Goal: Task Accomplishment & Management: Manage account settings

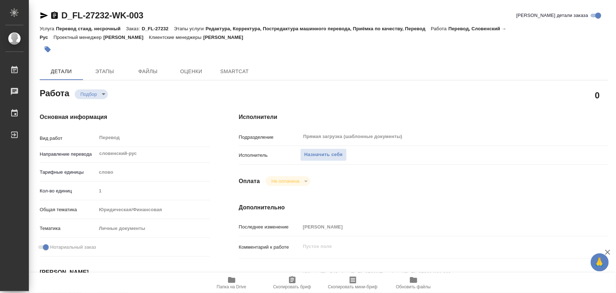
type textarea "x"
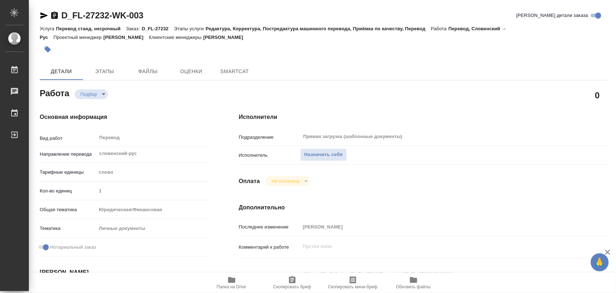
type textarea "x"
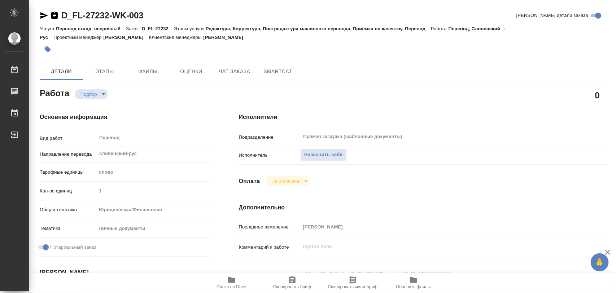
type textarea "x"
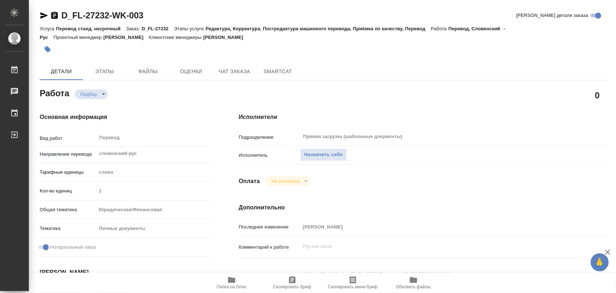
type textarea "x"
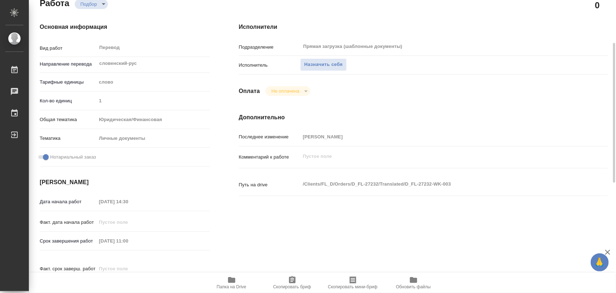
scroll to position [225, 0]
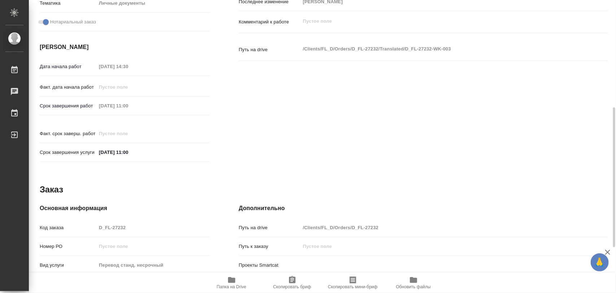
click at [230, 281] on icon "button" at bounding box center [231, 280] width 7 height 6
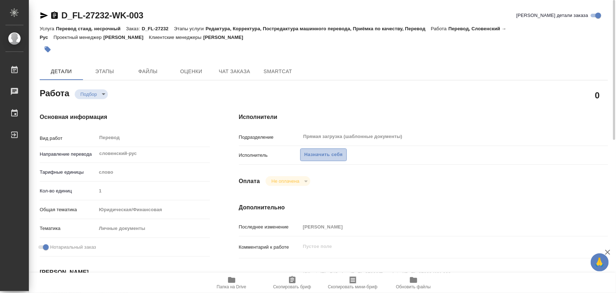
click at [324, 150] on button "Назначить себя" at bounding box center [323, 155] width 46 height 13
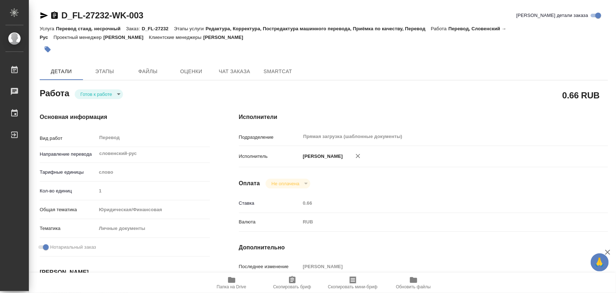
click at [118, 94] on body "🙏 .cls-1 fill:#fff; AWATERA Iglakov Maksim Работы 0 Чаты График Выйти D_FL-2723…" at bounding box center [308, 146] width 616 height 293
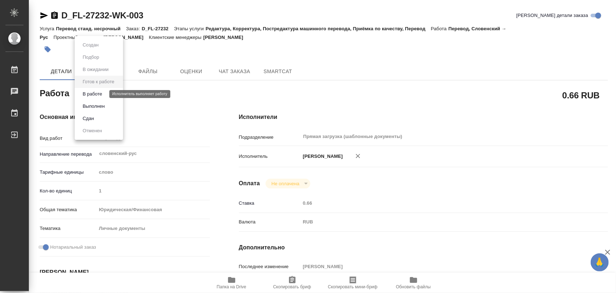
click at [97, 95] on button "В работе" at bounding box center [92, 94] width 24 height 8
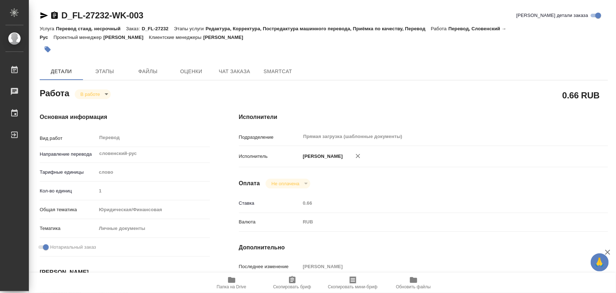
type textarea "x"
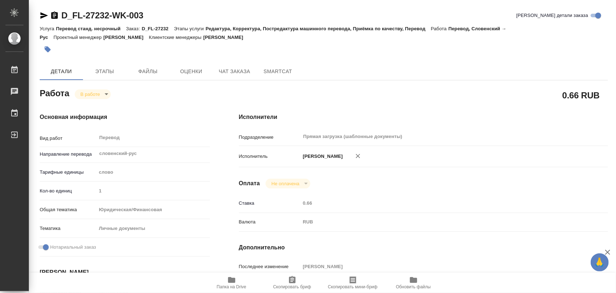
type textarea "x"
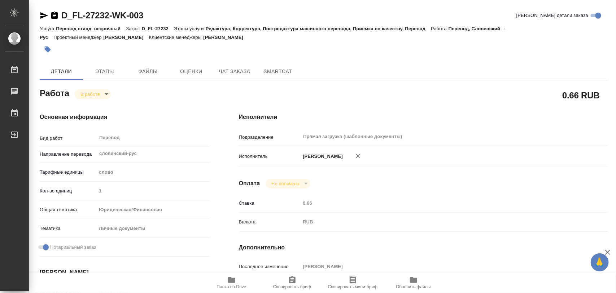
type textarea "x"
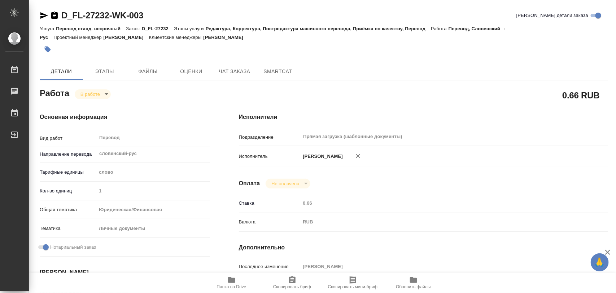
scroll to position [180, 0]
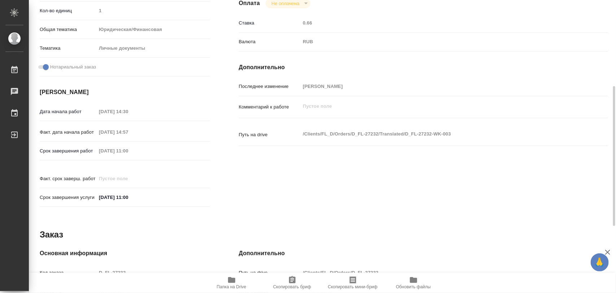
type textarea "x"
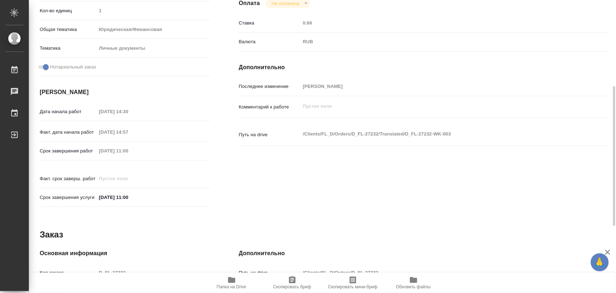
scroll to position [321, 0]
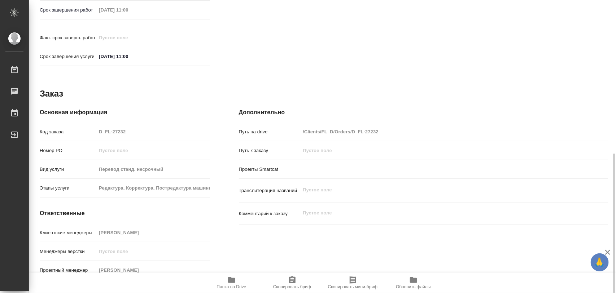
click at [300, 280] on span "Скопировать бриф" at bounding box center [292, 283] width 52 height 14
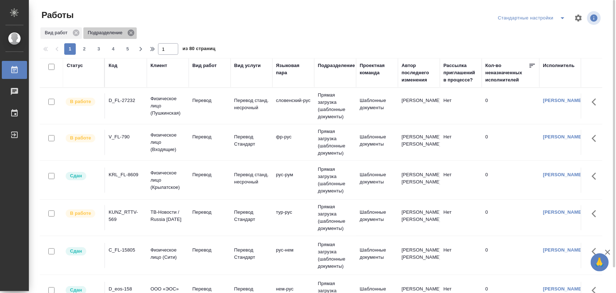
click at [134, 33] on icon at bounding box center [131, 33] width 6 height 6
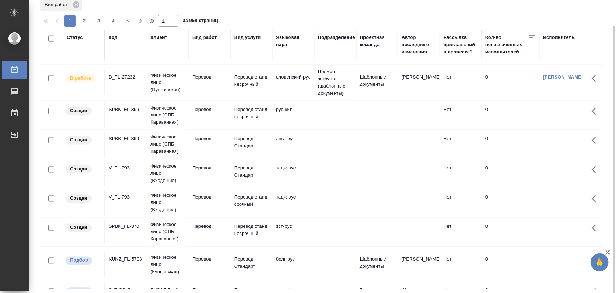
scroll to position [541, 0]
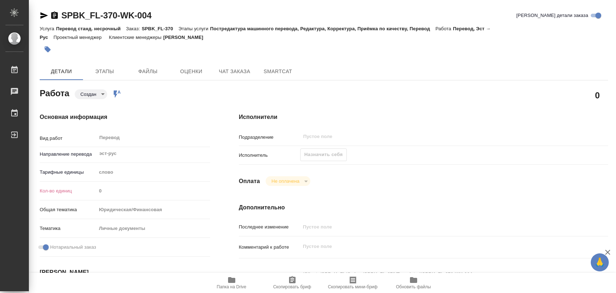
type textarea "x"
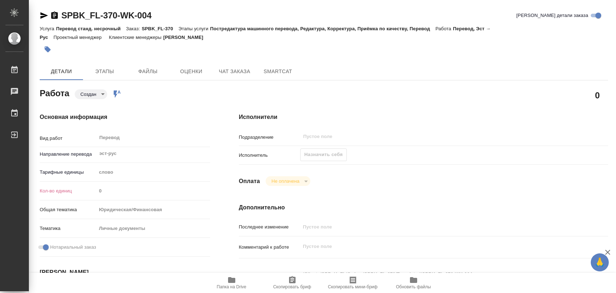
type textarea "x"
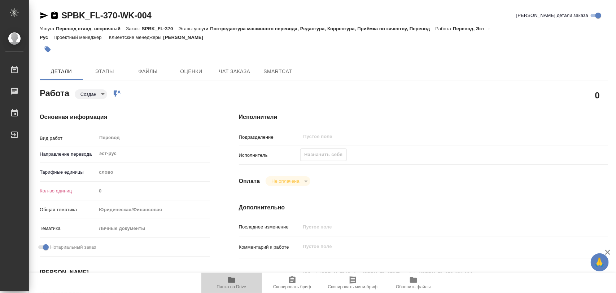
click at [237, 278] on span "Папка на Drive" at bounding box center [232, 283] width 52 height 14
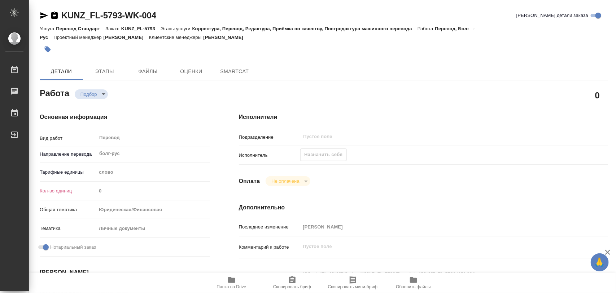
type textarea "x"
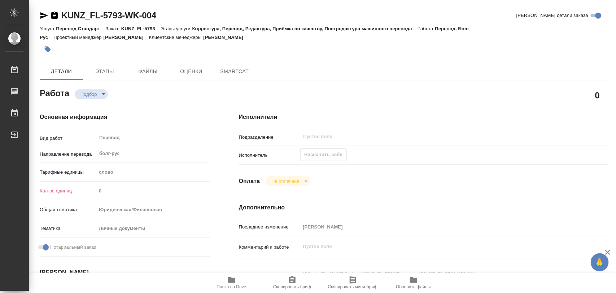
type textarea "x"
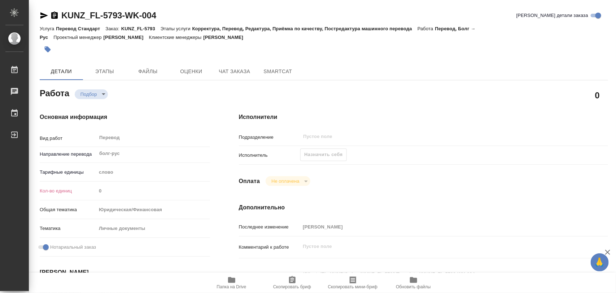
type textarea "x"
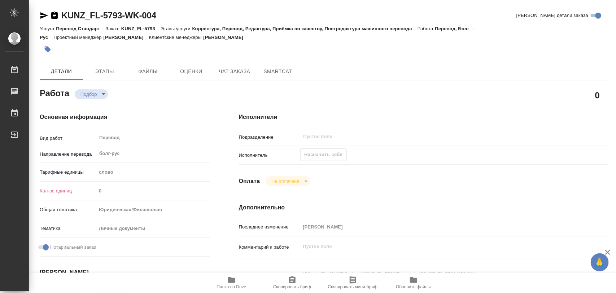
type textarea "x"
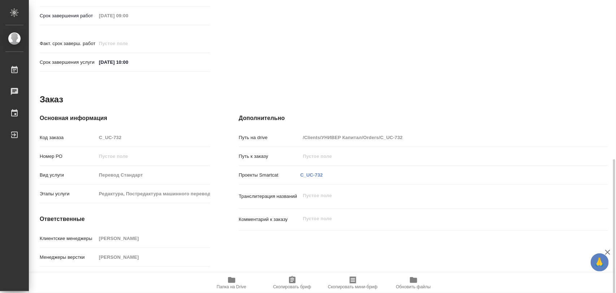
scroll to position [321, 0]
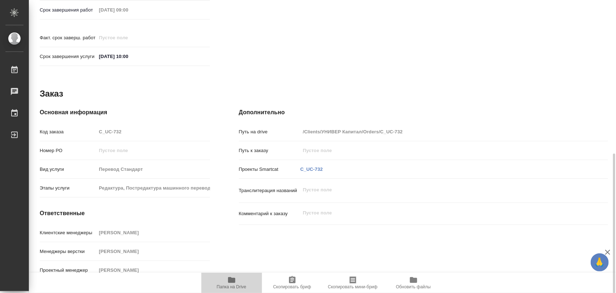
click at [238, 284] on span "Папка на Drive" at bounding box center [232, 283] width 52 height 14
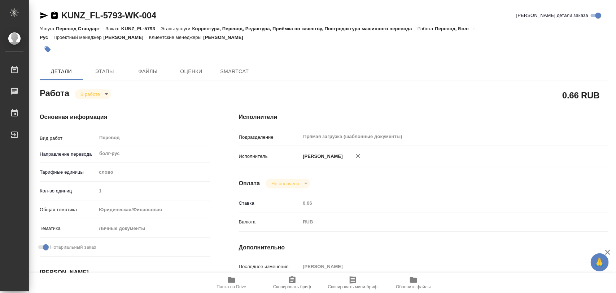
type textarea "x"
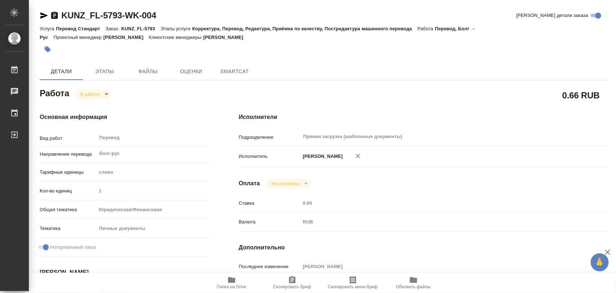
type textarea "x"
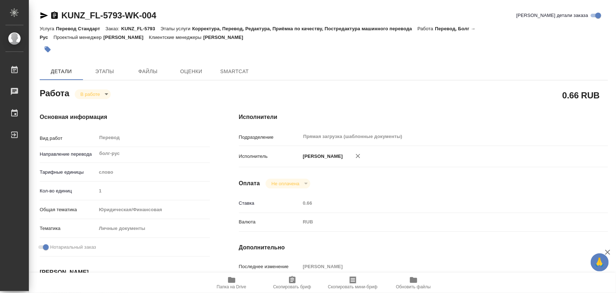
type textarea "x"
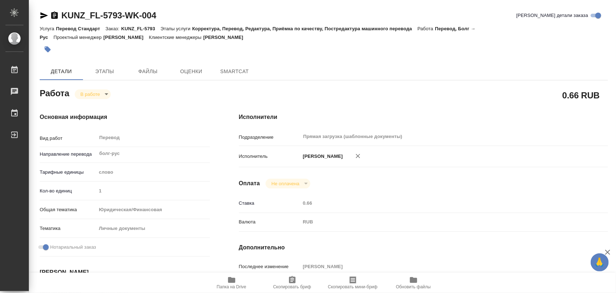
type textarea "x"
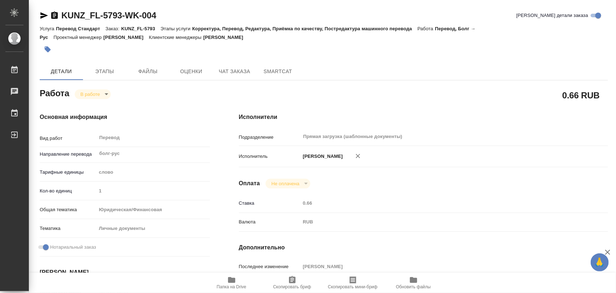
type textarea "x"
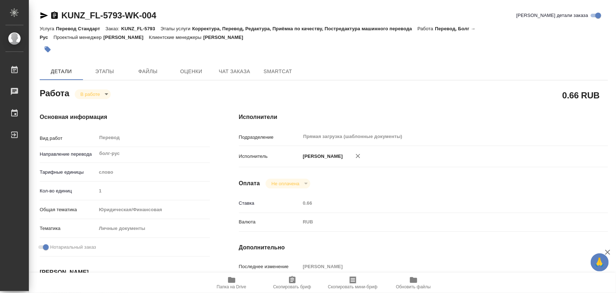
type textarea "x"
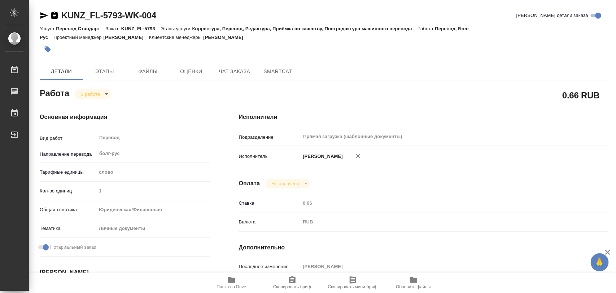
click at [231, 278] on icon "button" at bounding box center [231, 280] width 7 height 6
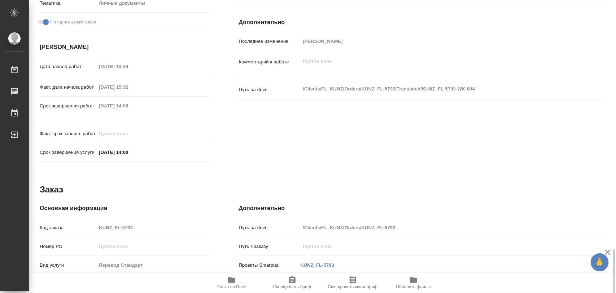
scroll to position [321, 0]
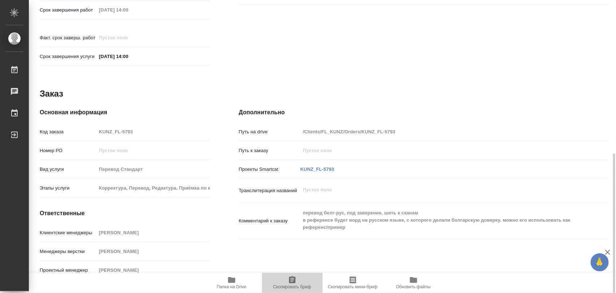
drag, startPoint x: 298, startPoint y: 280, endPoint x: 234, endPoint y: 289, distance: 64.8
click at [298, 280] on span "Скопировать бриф" at bounding box center [292, 283] width 52 height 14
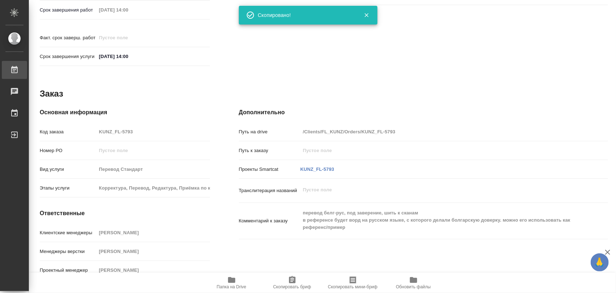
type textarea "x"
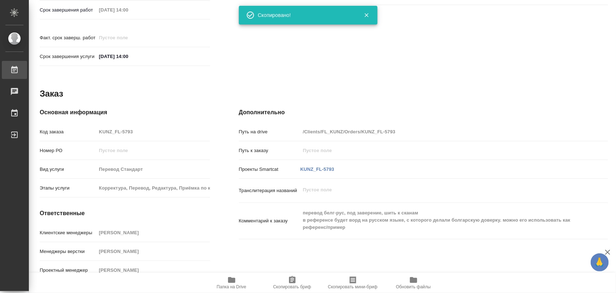
type textarea "x"
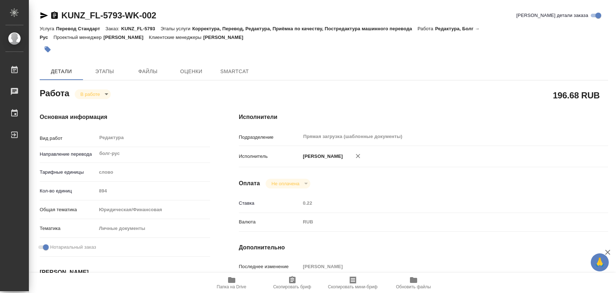
type textarea "x"
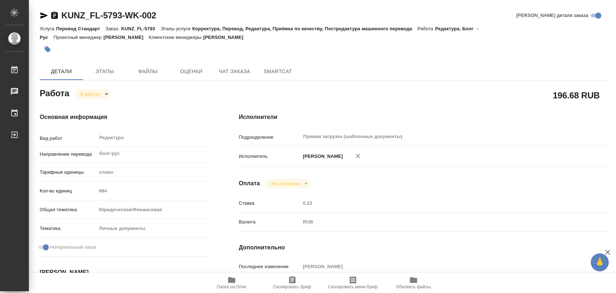
type textarea "x"
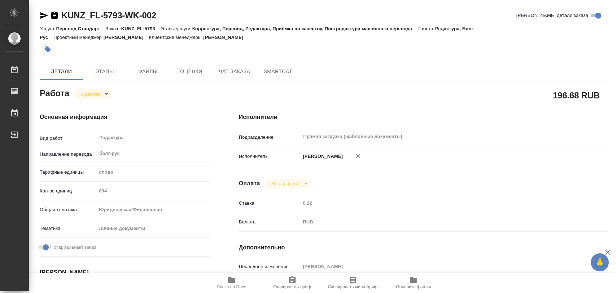
type textarea "x"
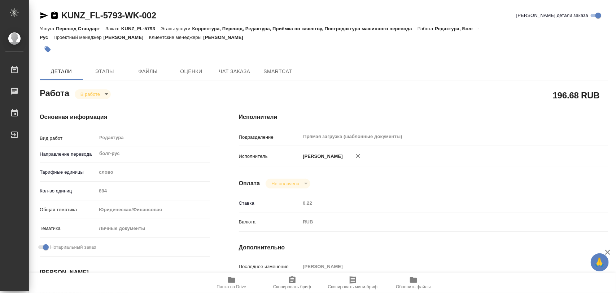
click at [295, 280] on icon "button" at bounding box center [292, 280] width 9 height 9
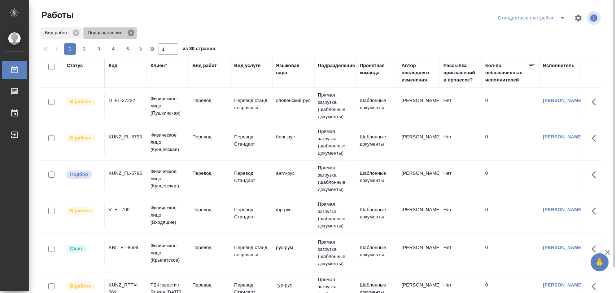
click at [133, 31] on icon at bounding box center [131, 33] width 6 height 6
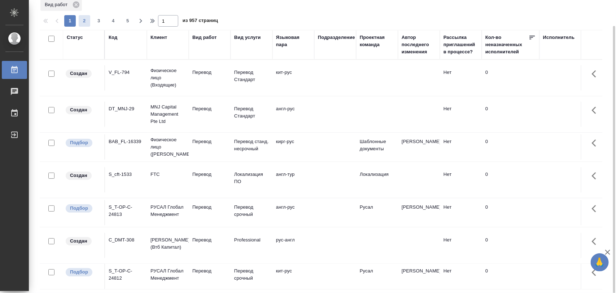
click at [87, 20] on span "2" at bounding box center [85, 20] width 12 height 7
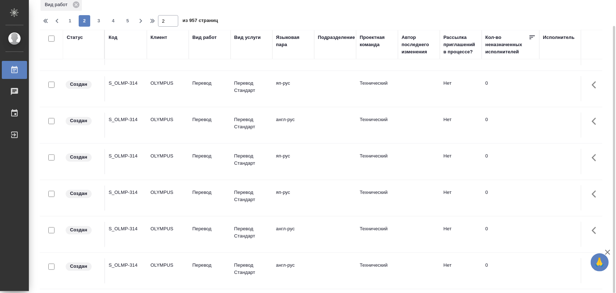
scroll to position [585, 0]
click at [100, 20] on span "3" at bounding box center [99, 20] width 12 height 7
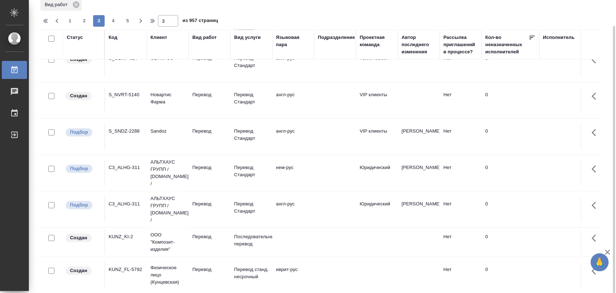
scroll to position [0, 0]
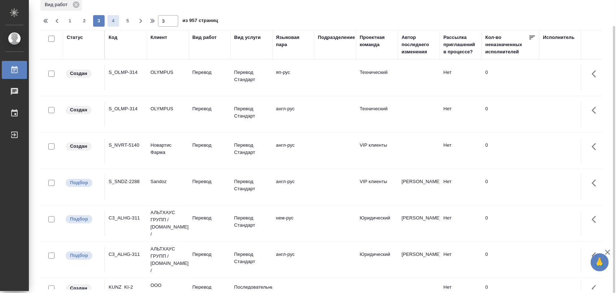
click at [114, 21] on span "4" at bounding box center [113, 20] width 12 height 7
type input "4"
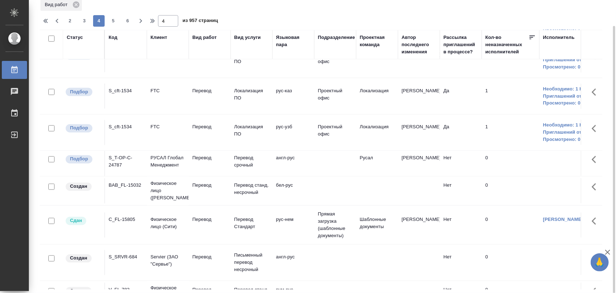
scroll to position [546, 0]
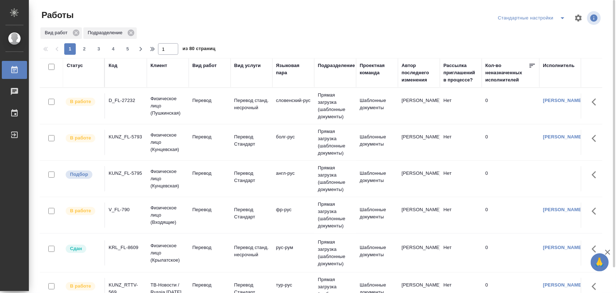
click at [126, 104] on div "KUNZ_FL-5795" at bounding box center [126, 100] width 35 height 7
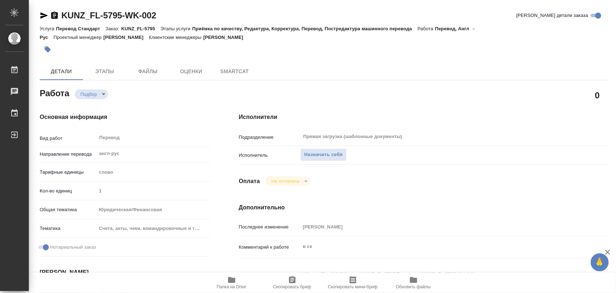
type textarea "x"
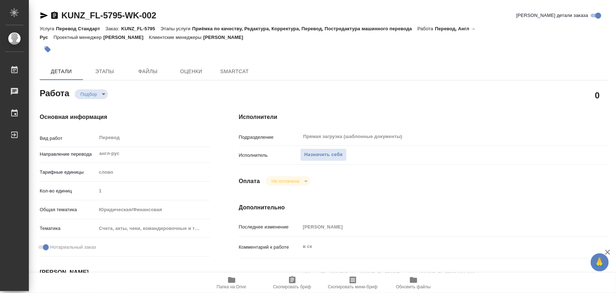
type textarea "x"
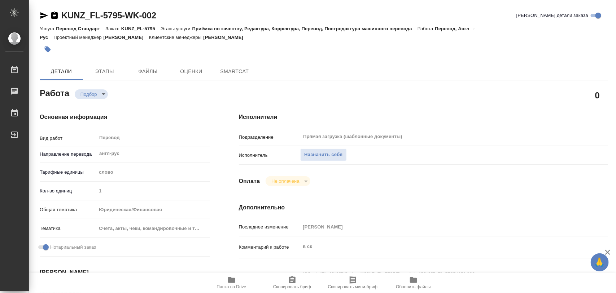
type textarea "x"
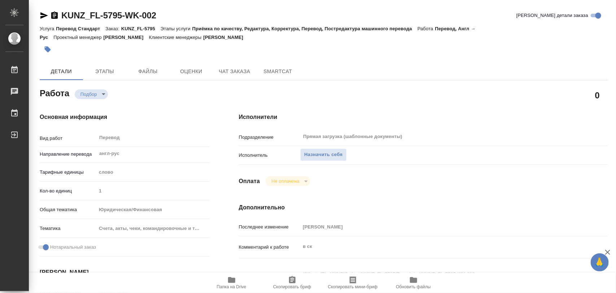
type textarea "x"
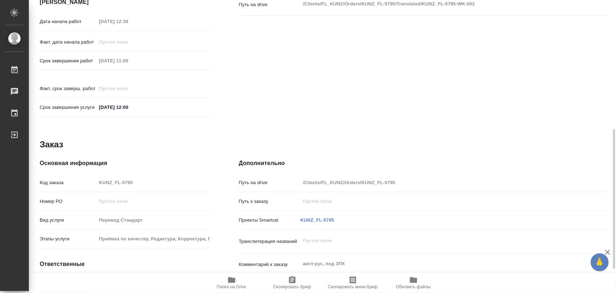
type textarea "x"
